Goal: Task Accomplishment & Management: Manage account settings

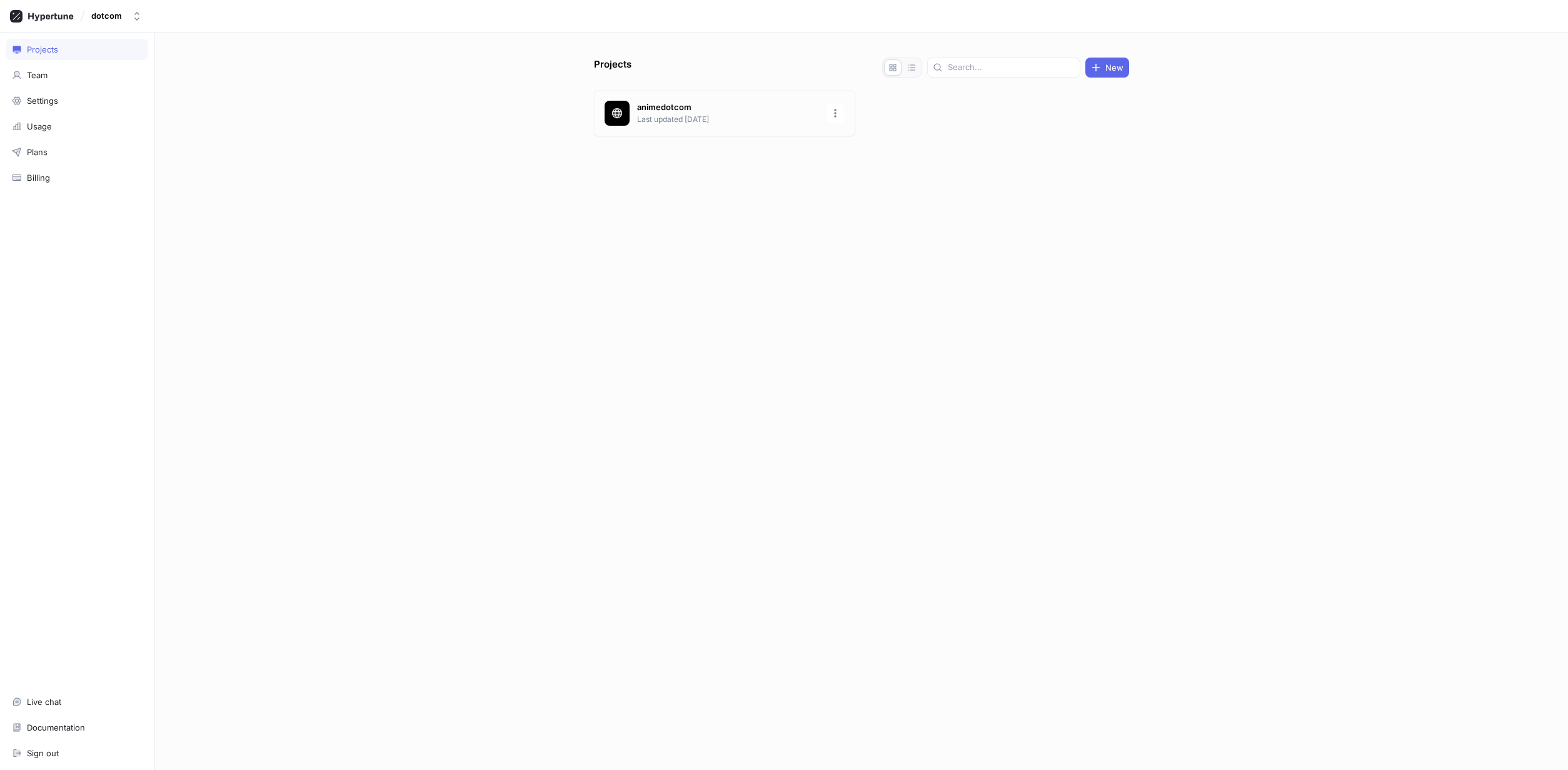
click at [669, 109] on p "animedotcom" at bounding box center [728, 107] width 181 height 13
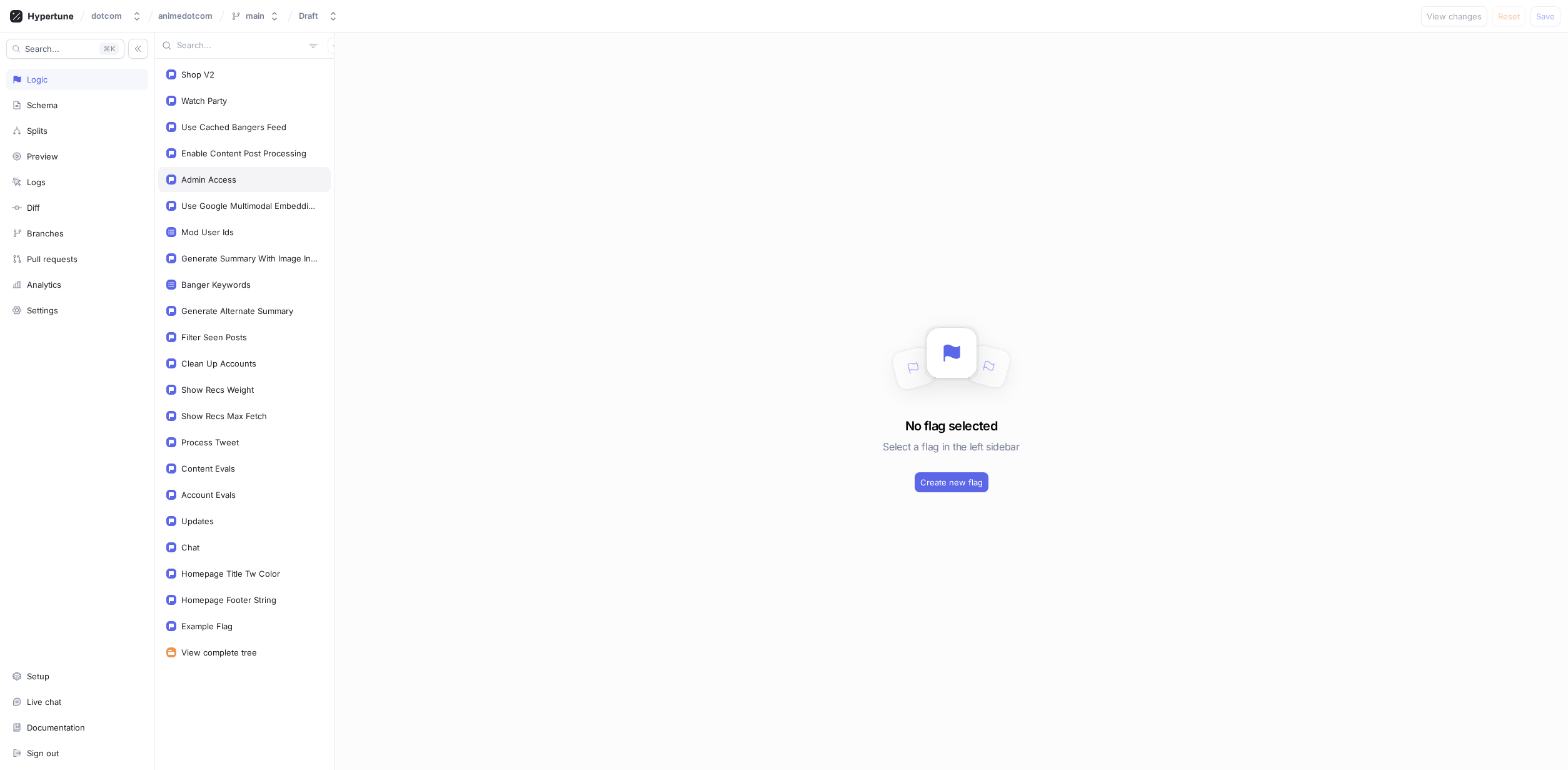
click at [225, 178] on div "Admin Access" at bounding box center [208, 179] width 55 height 10
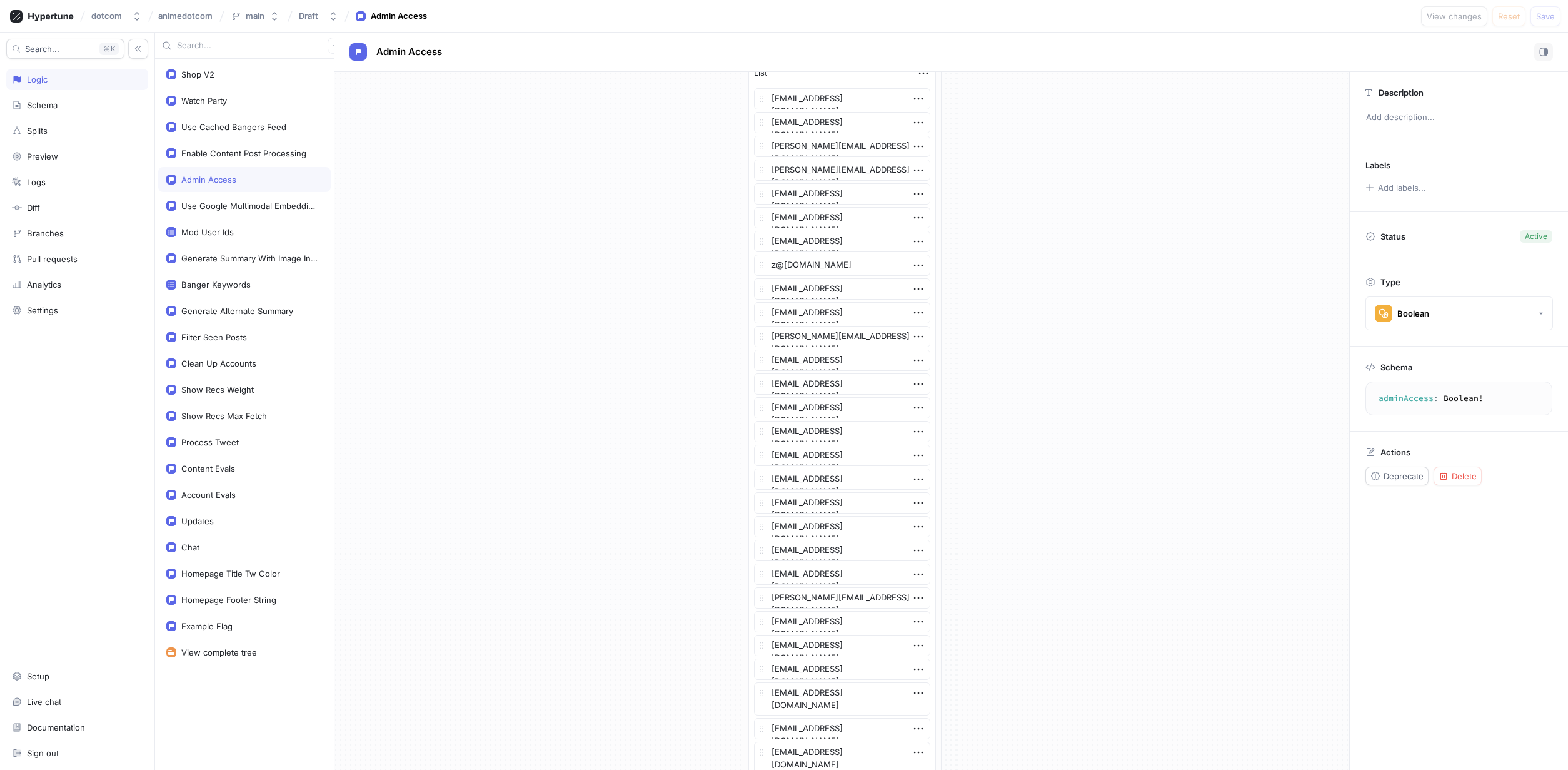
scroll to position [45, 0]
drag, startPoint x: 869, startPoint y: 217, endPoint x: 761, endPoint y: 217, distance: 108.0
click at [761, 217] on textarea "[EMAIL_ADDRESS][DOMAIN_NAME]" at bounding box center [842, 215] width 176 height 21
type textarea "x"
click at [997, 251] on div "If Context > User > Email is one of List [EMAIL_ADDRESS][DOMAIN_NAME] [EMAIL_AD…" at bounding box center [842, 522] width 1015 height 990
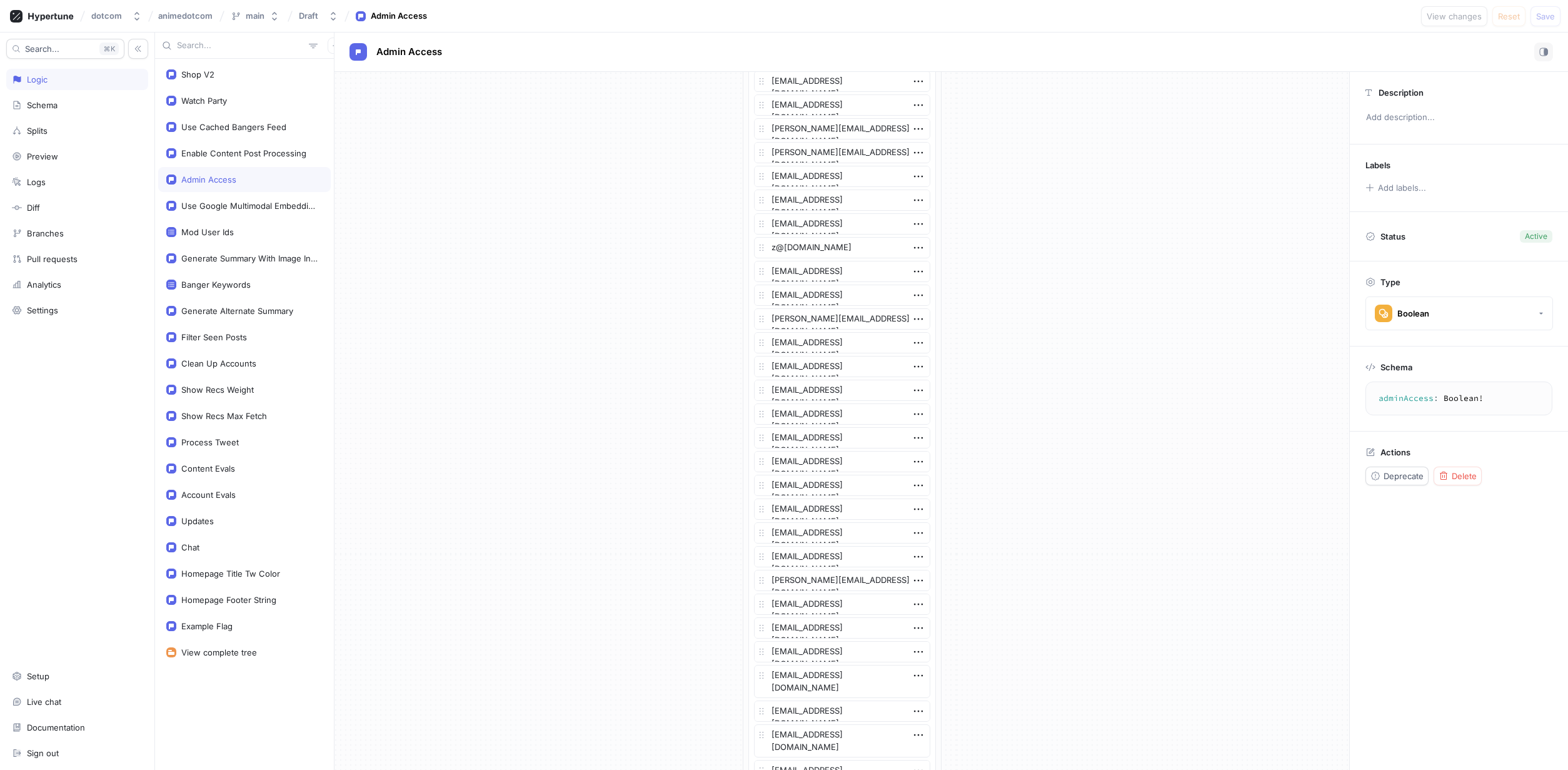
scroll to position [0, 0]
